Goal: Check status: Check status

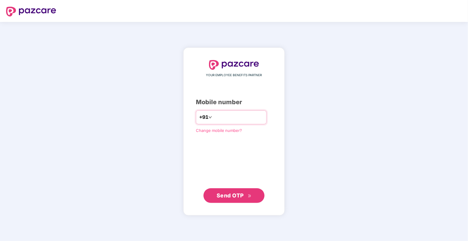
type input "**********"
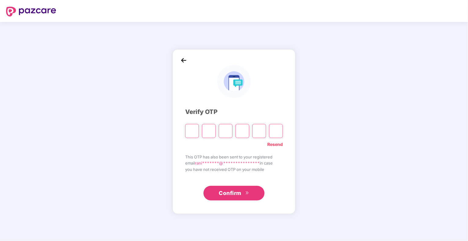
type input "*"
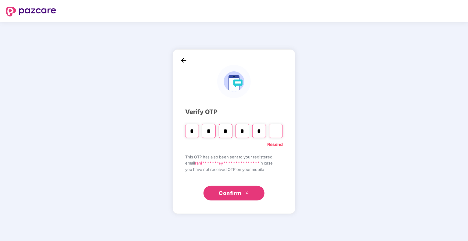
type input "*"
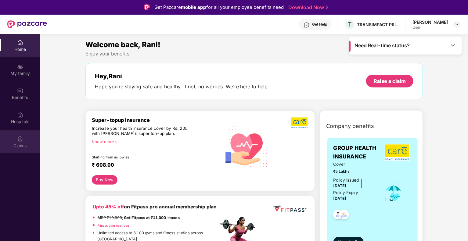
click at [18, 144] on div "Claims" at bounding box center [20, 146] width 40 height 6
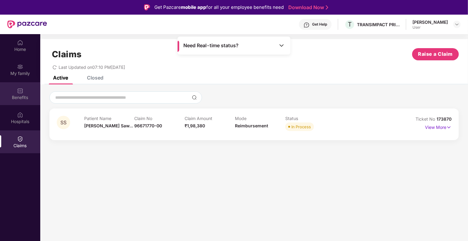
click at [23, 94] on div "Benefits" at bounding box center [20, 93] width 40 height 23
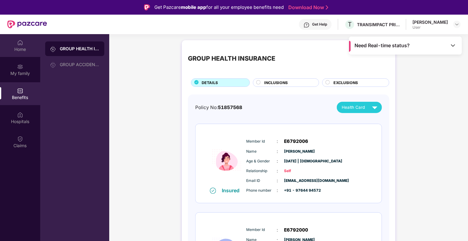
click at [18, 50] on div "Home" at bounding box center [20, 49] width 40 height 6
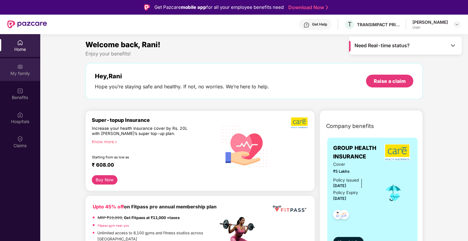
click at [22, 75] on div "My family" at bounding box center [20, 73] width 40 height 6
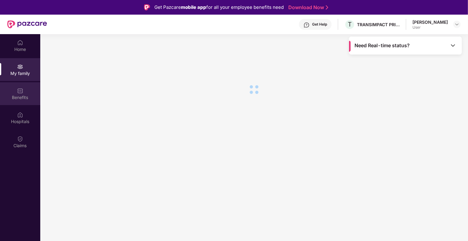
click at [23, 97] on div "Benefits" at bounding box center [20, 97] width 40 height 6
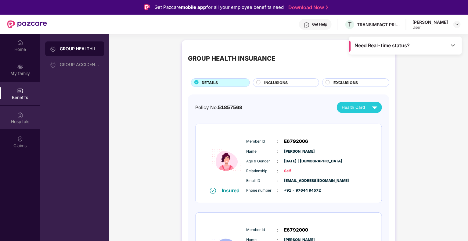
click at [21, 120] on div "Hospitals" at bounding box center [20, 122] width 40 height 6
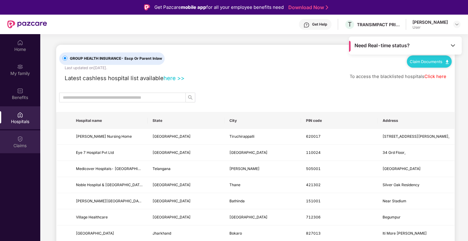
click at [22, 139] on img at bounding box center [20, 139] width 6 height 6
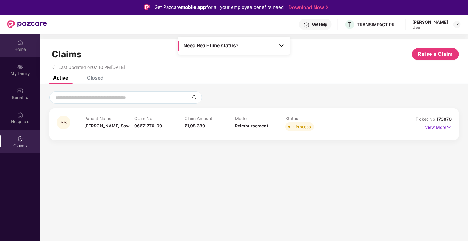
click at [23, 50] on div "Home" at bounding box center [20, 49] width 40 height 6
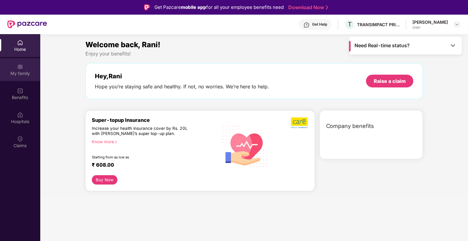
click at [21, 63] on div at bounding box center [20, 66] width 6 height 6
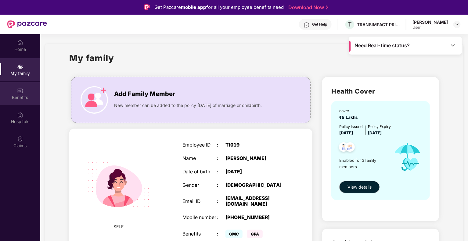
click at [23, 95] on div "Benefits" at bounding box center [20, 97] width 40 height 6
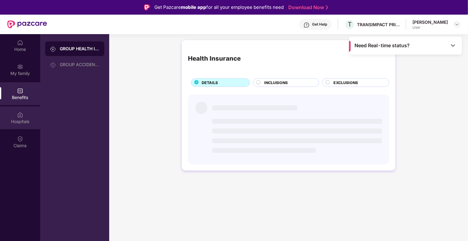
click at [25, 116] on div "Hospitals" at bounding box center [20, 117] width 40 height 23
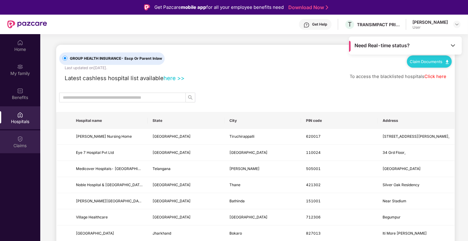
click at [25, 136] on div "Claims" at bounding box center [20, 141] width 40 height 23
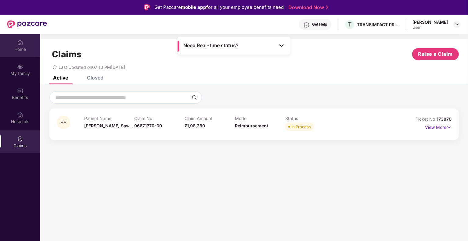
click at [27, 46] on div "Home" at bounding box center [20, 49] width 40 height 6
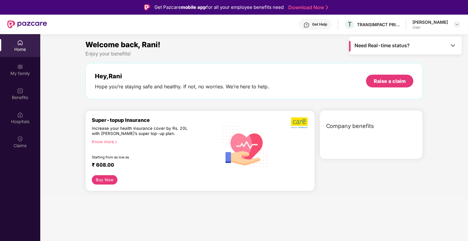
click at [27, 46] on div "Home" at bounding box center [20, 49] width 40 height 6
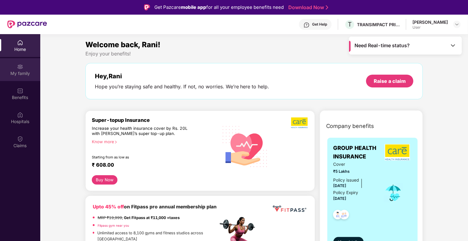
click at [23, 63] on div "My family" at bounding box center [20, 69] width 40 height 23
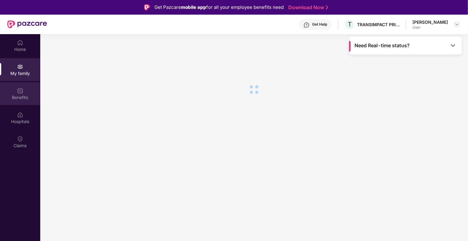
click at [18, 90] on img at bounding box center [20, 91] width 6 height 6
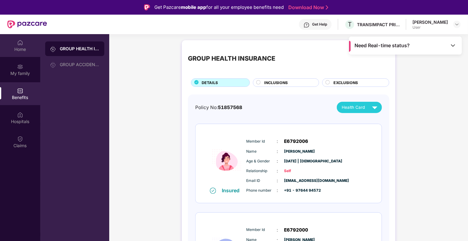
click at [22, 47] on div "Home" at bounding box center [20, 49] width 40 height 6
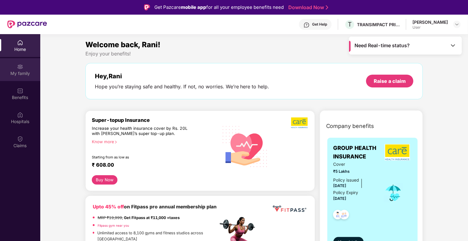
click at [21, 74] on div "My family" at bounding box center [20, 73] width 40 height 6
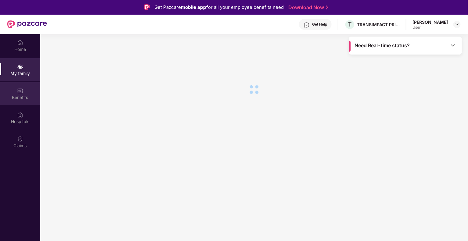
click at [22, 98] on div "Benefits" at bounding box center [20, 97] width 40 height 6
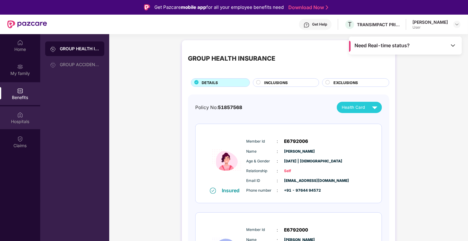
click at [23, 113] on div "Hospitals" at bounding box center [20, 117] width 40 height 23
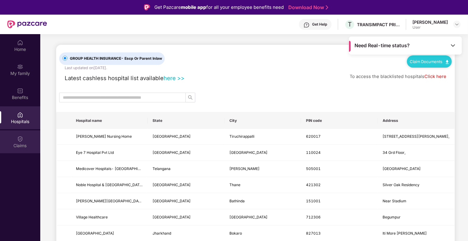
click at [23, 142] on div "Claims" at bounding box center [20, 141] width 40 height 23
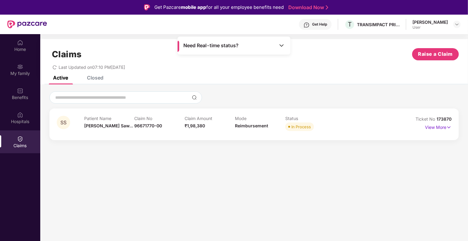
click at [88, 74] on div "Claims Raise a Claim Last Updated on 07:10 PM[DATE]" at bounding box center [253, 57] width 427 height 37
click at [94, 78] on div "Closed" at bounding box center [95, 78] width 16 height 6
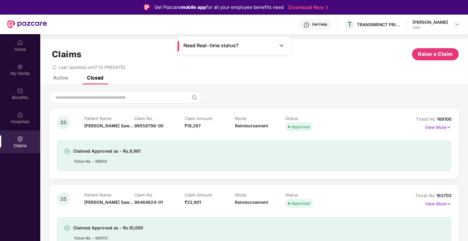
click at [61, 76] on div "Active" at bounding box center [60, 78] width 15 height 6
